Goal: Check status: Check status

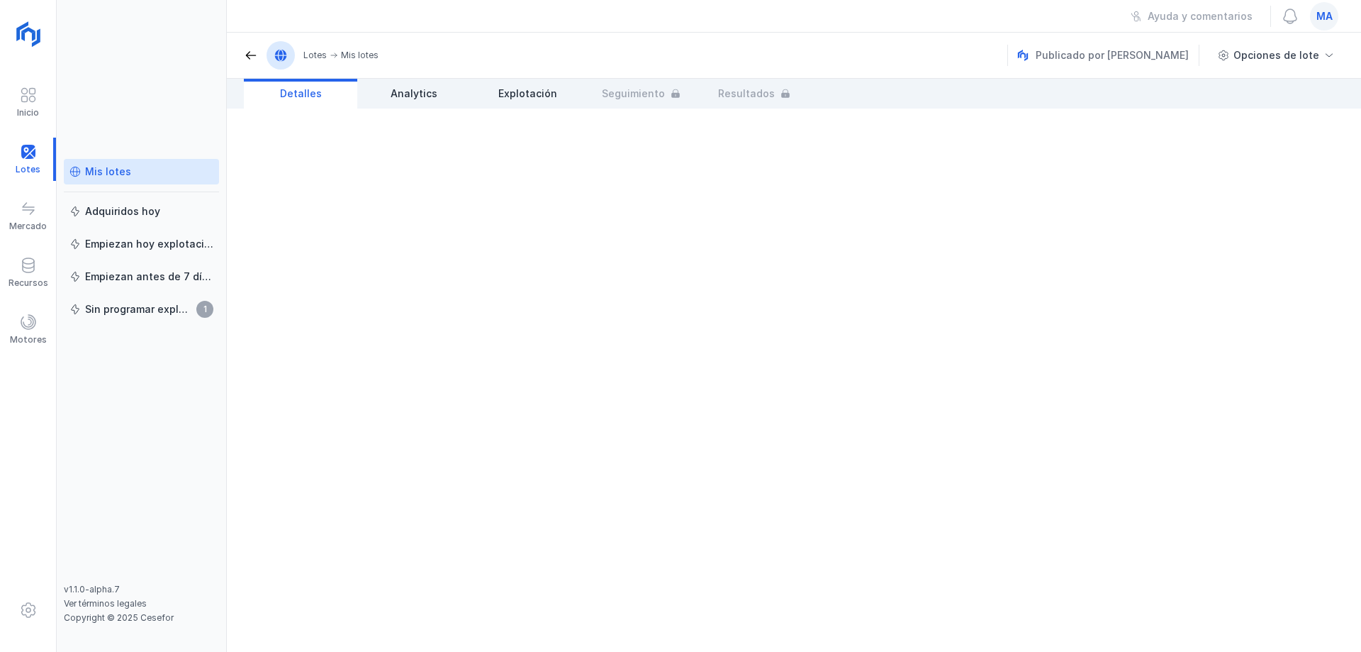
click at [137, 177] on div "Mis lotes" at bounding box center [141, 172] width 144 height 14
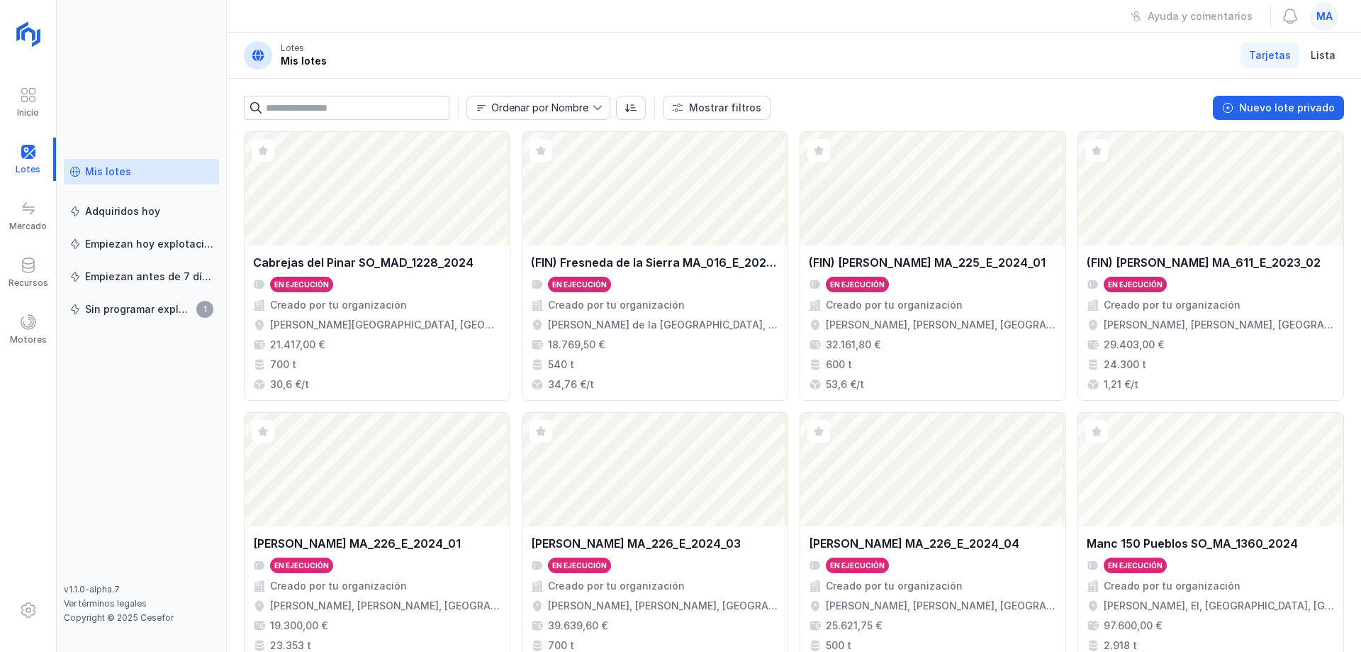
click at [715, 50] on header "Lotes Mis lotes Tarjetas Lista" at bounding box center [794, 56] width 1135 height 46
click at [126, 79] on div "Mis lotes Adquiridos [DATE] Empiezan [DATE] explotación Empiezan antes de 7 día…" at bounding box center [142, 326] width 170 height 652
click at [263, 9] on div "Ayuda y comentarios ma" at bounding box center [794, 16] width 1135 height 33
click at [178, 27] on div "Mis lotes Adquiridos [DATE] Empiezan [DATE] explotación Empiezan antes de 7 día…" at bounding box center [142, 326] width 170 height 652
click at [234, 97] on div "Ordenar por Nombre Mostrar filtros Nuevo lote privado Ver Fase Expediente Certi…" at bounding box center [794, 105] width 1135 height 52
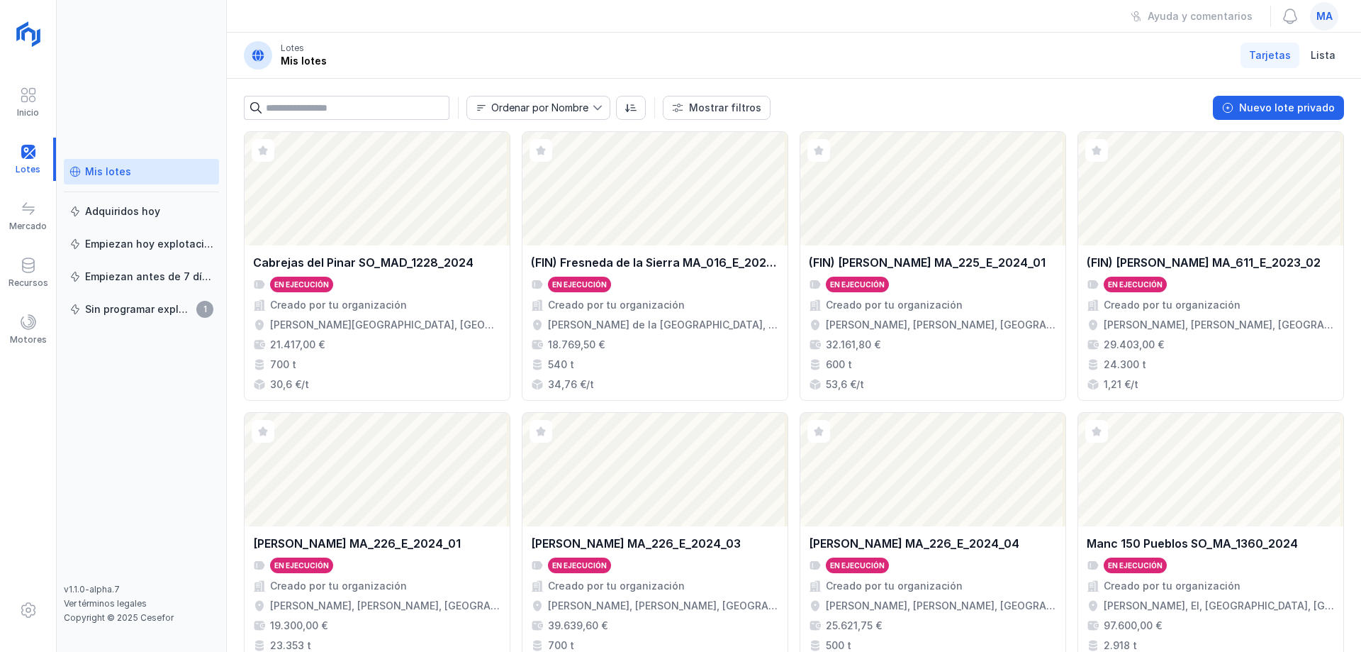
click at [413, 62] on header "Lotes Mis lotes Tarjetas Lista" at bounding box center [794, 56] width 1135 height 46
drag, startPoint x: 196, startPoint y: 39, endPoint x: 184, endPoint y: 54, distance: 19.2
click at [196, 40] on div "Mis lotes Adquiridos [DATE] Empiezan [DATE] explotación Empiezan antes de 7 día…" at bounding box center [142, 326] width 170 height 652
click at [718, 504] on div "Abrir lote" at bounding box center [655, 469] width 265 height 113
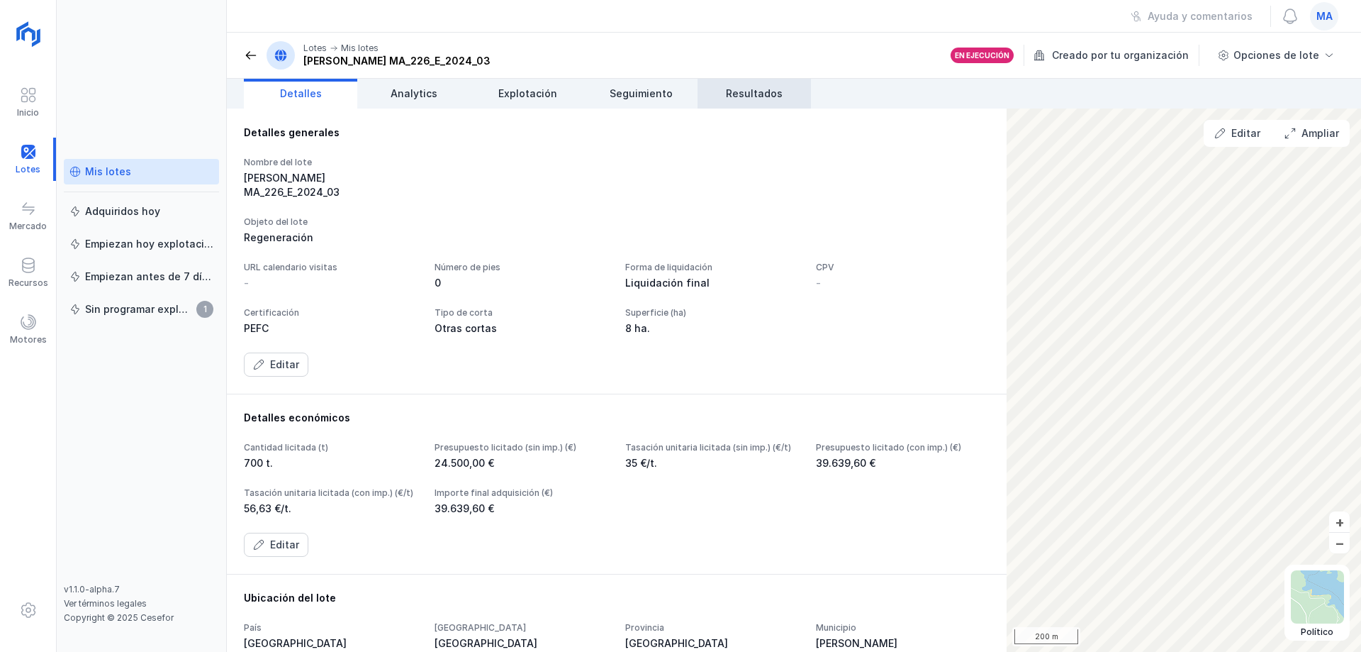
click at [754, 96] on span "Resultados" at bounding box center [754, 94] width 57 height 14
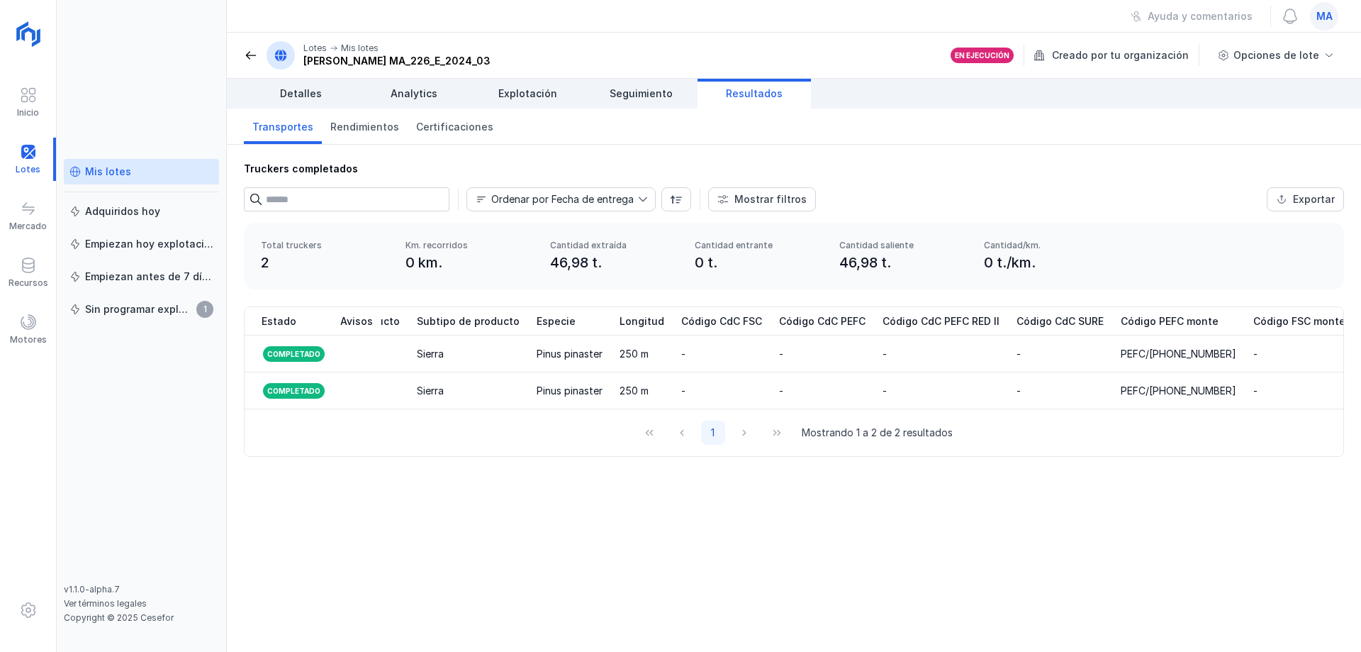
scroll to position [0, 1639]
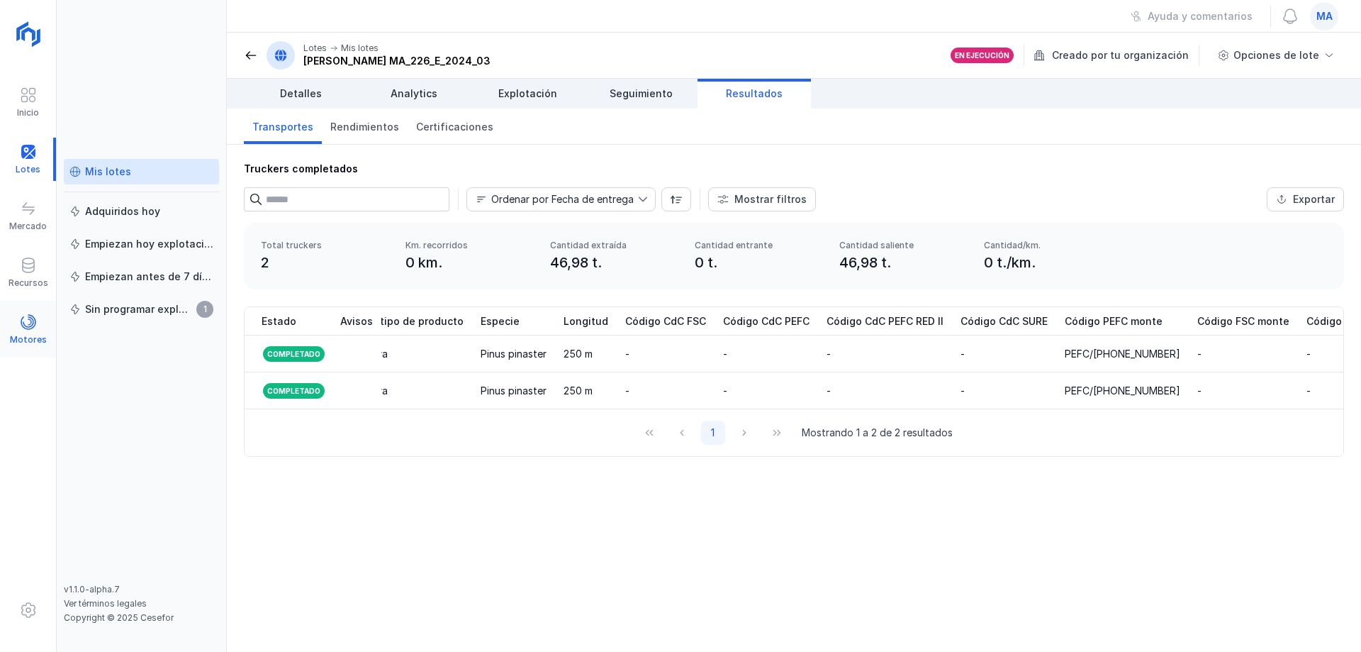
click at [26, 328] on span at bounding box center [28, 321] width 17 height 17
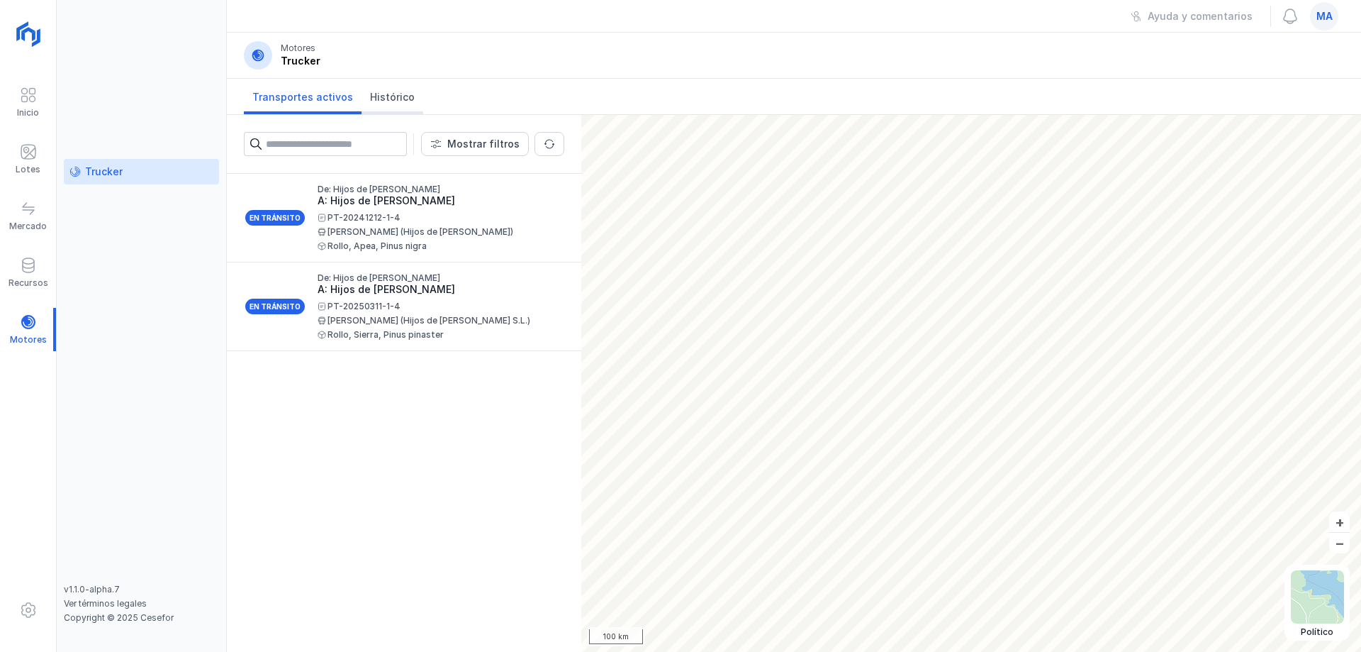
click at [405, 94] on span "Histórico" at bounding box center [392, 97] width 45 height 14
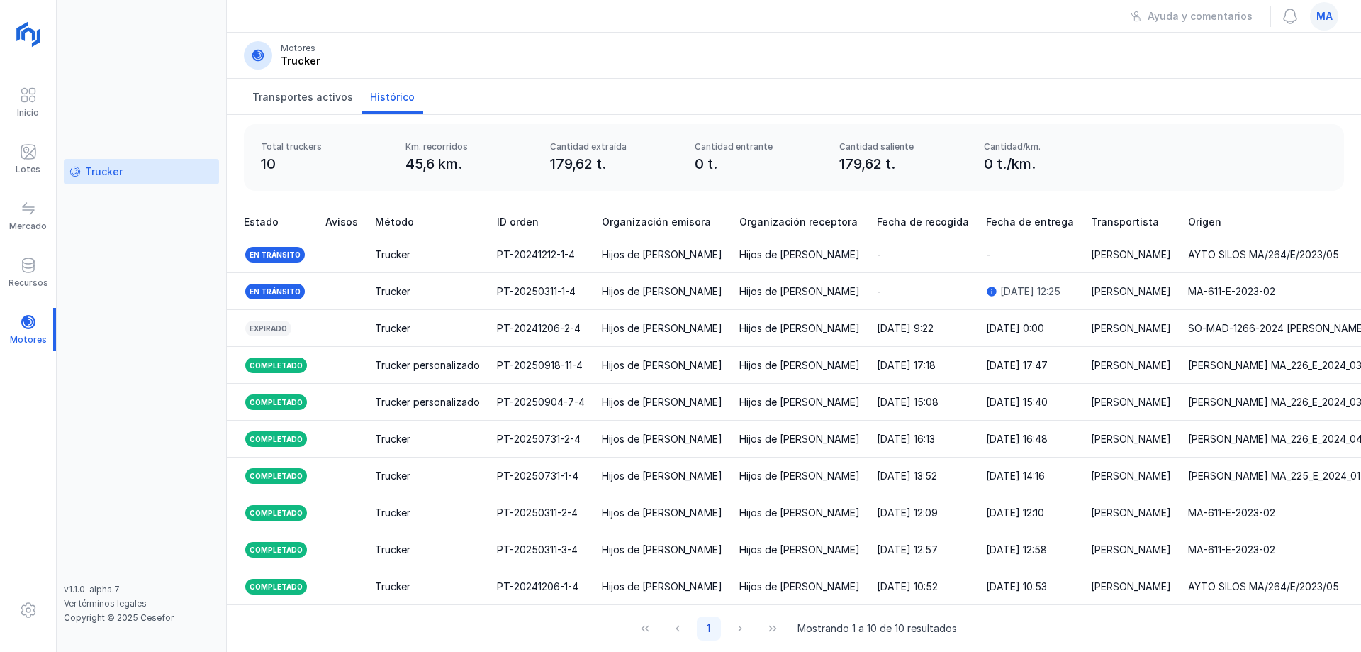
scroll to position [54, 0]
click at [739, 626] on div "1 Mostrando 1 a 10 de 10 resultados" at bounding box center [794, 628] width 325 height 24
click at [427, 364] on td "Trucker personalizado" at bounding box center [428, 365] width 122 height 37
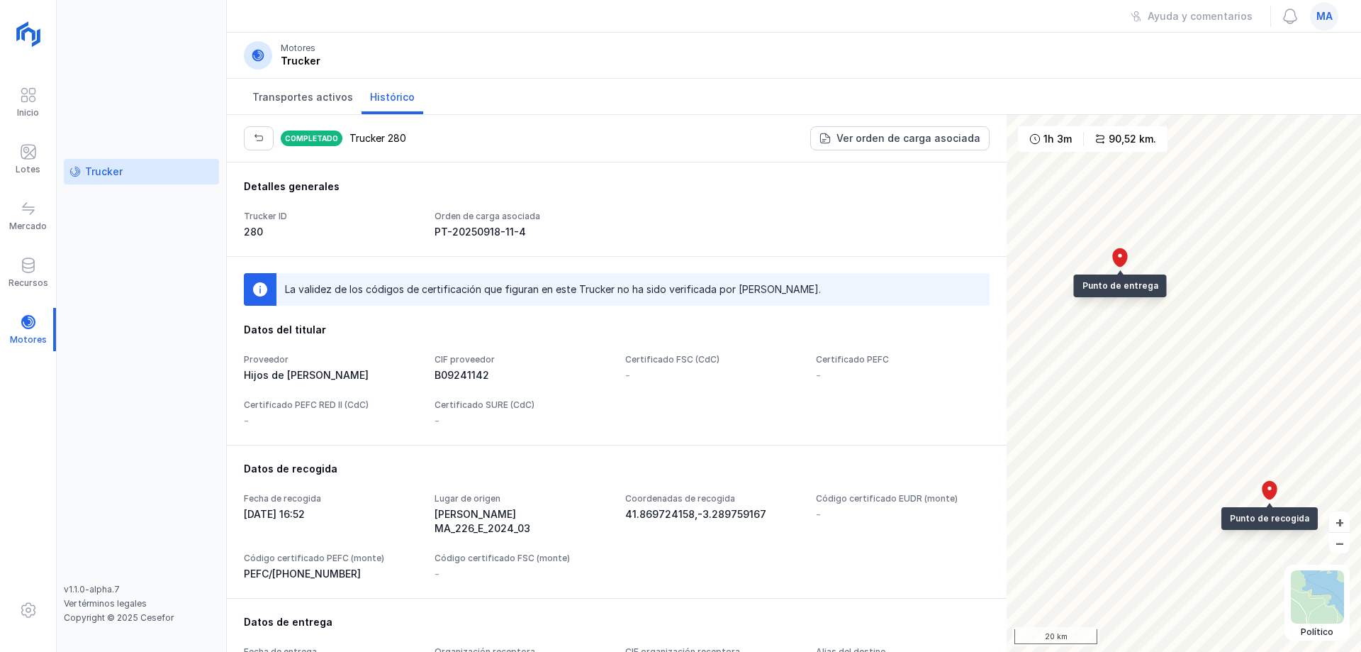
click at [503, 189] on div "Detalles generales" at bounding box center [617, 186] width 746 height 14
click at [260, 145] on button "button" at bounding box center [259, 138] width 30 height 24
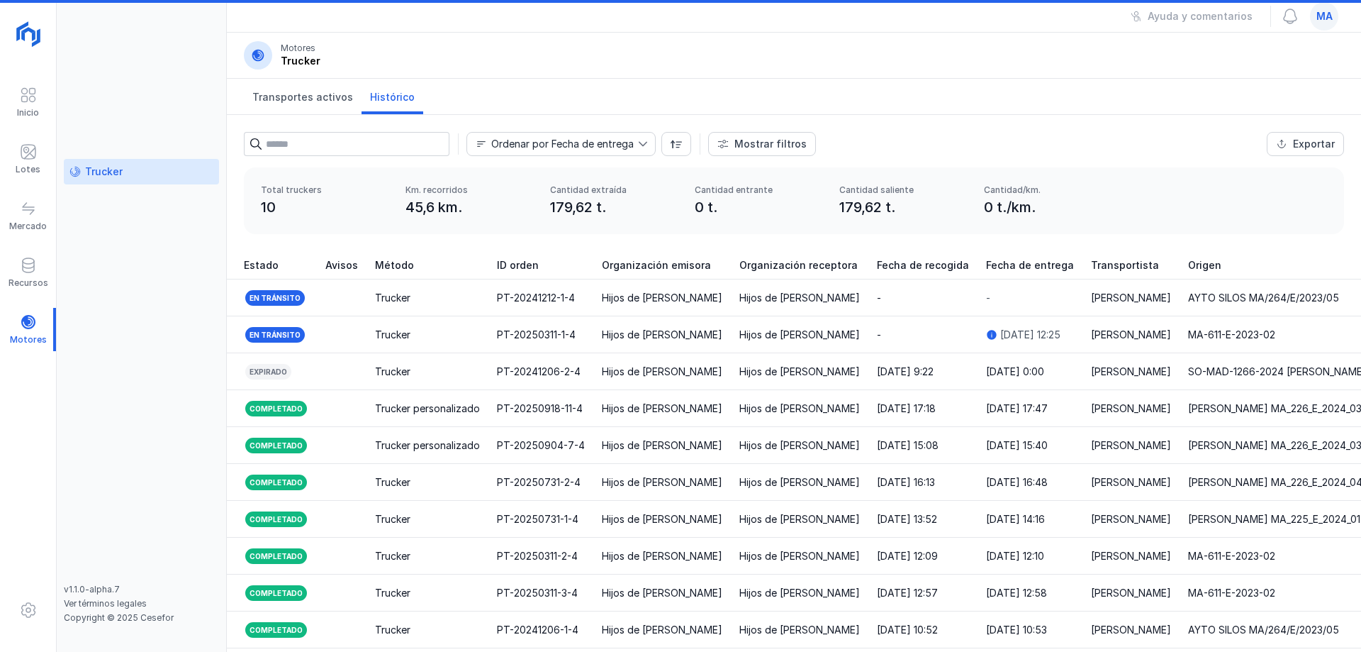
click at [457, 48] on header "Motores Trucker" at bounding box center [794, 56] width 1135 height 46
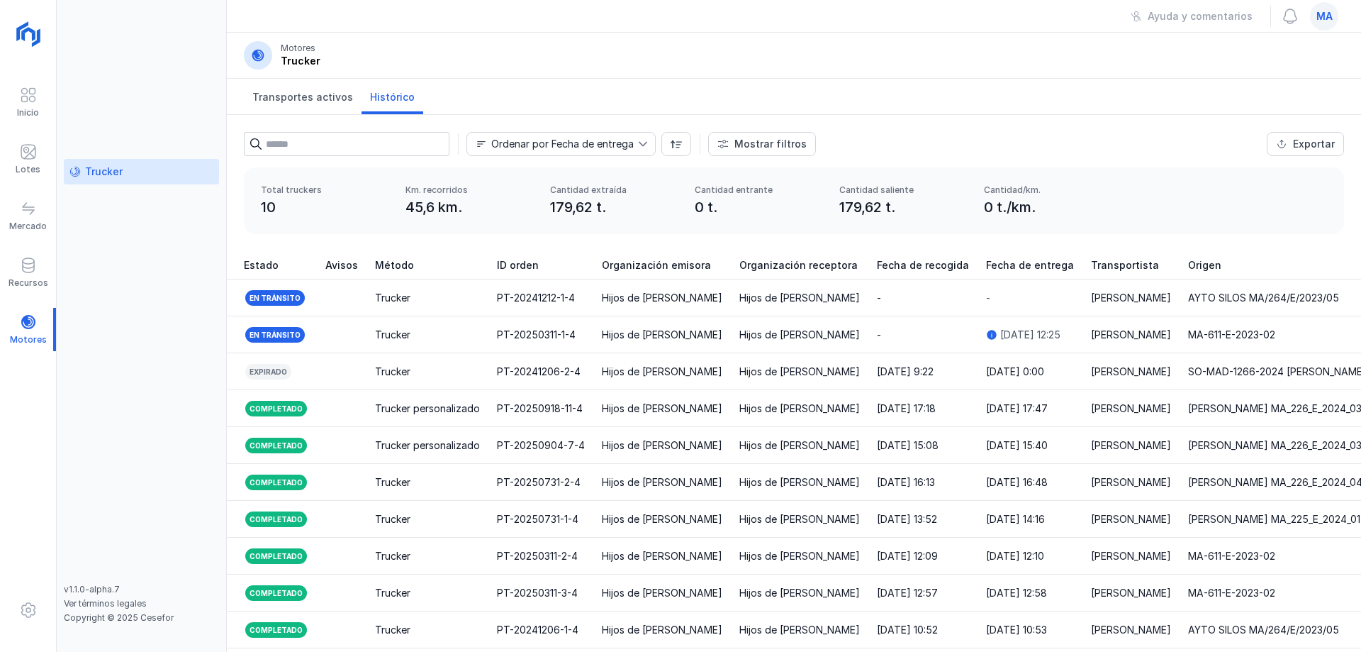
click at [423, 246] on div "Total truckers 10 Km. recorridos 45,6 km. Cantidad extraída 179,62 t. Cantidad …" at bounding box center [794, 209] width 1135 height 84
click at [481, 28] on div "Ayuda y comentarios ma" at bounding box center [794, 16] width 1135 height 33
click at [406, 18] on div "Ayuda y comentarios ma" at bounding box center [794, 16] width 1135 height 33
click at [952, 84] on div "Transportes activos Histórico" at bounding box center [794, 97] width 1135 height 36
click at [835, 83] on div "Transportes activos Histórico" at bounding box center [794, 97] width 1135 height 36
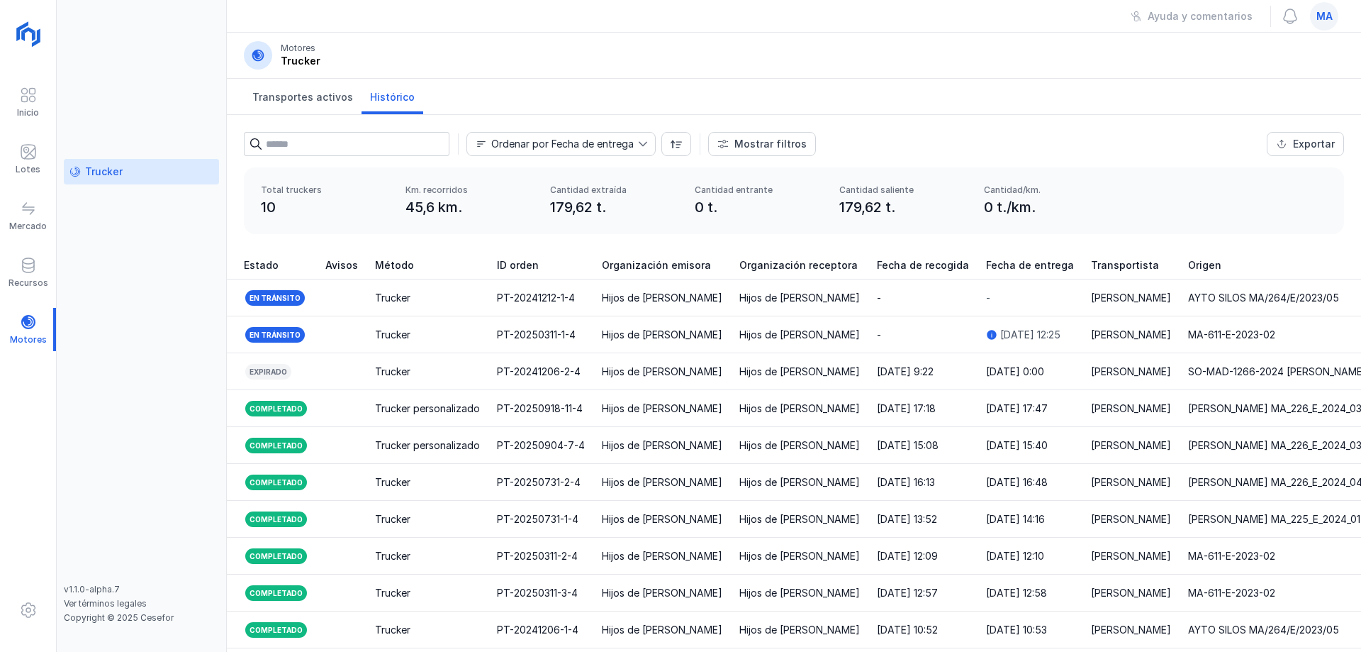
click at [531, 49] on header "Motores Trucker" at bounding box center [794, 56] width 1135 height 46
click at [274, 14] on div "Ayuda y comentarios ma" at bounding box center [794, 16] width 1135 height 33
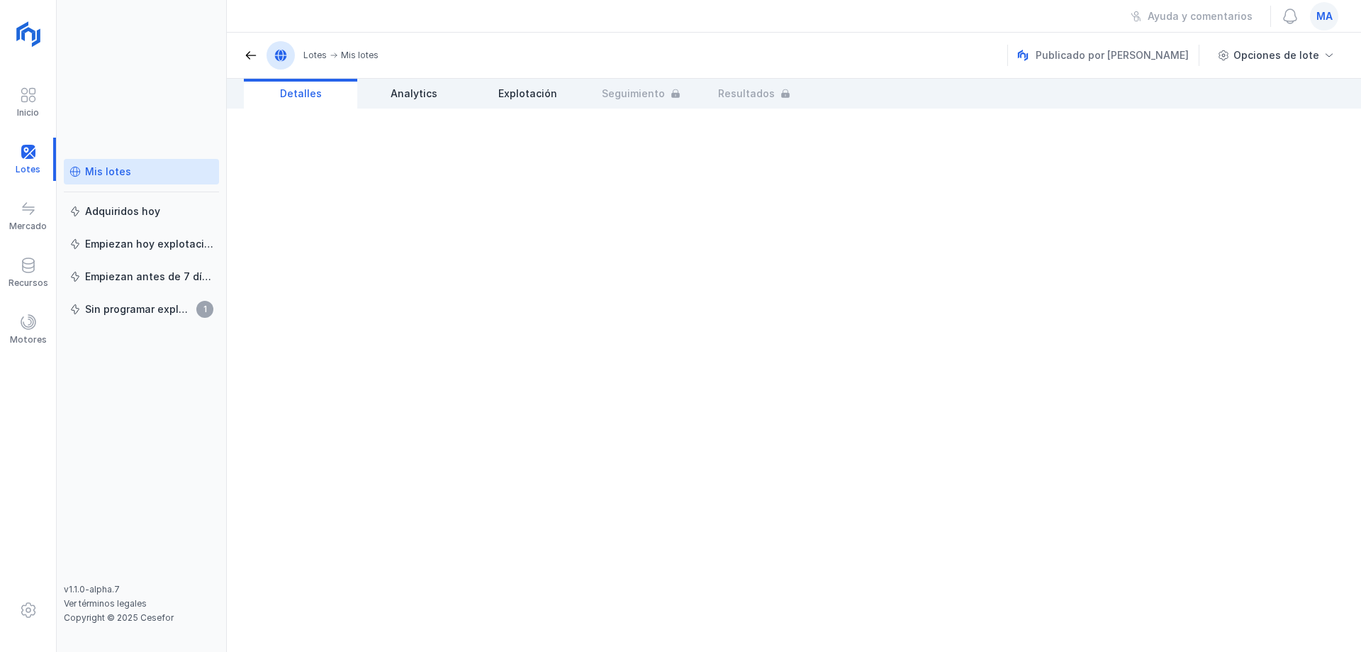
click at [113, 174] on div "Mis lotes" at bounding box center [108, 172] width 46 height 14
